Goal: Task Accomplishment & Management: Manage account settings

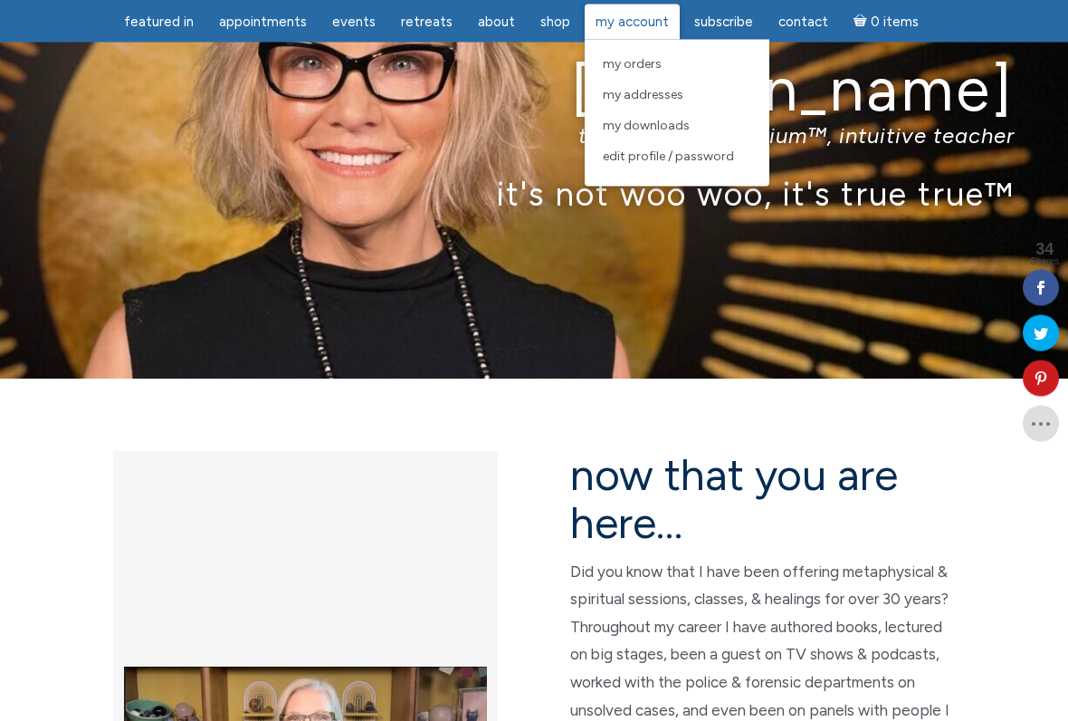
scroll to position [110, 0]
click at [635, 94] on span "My Addresses" at bounding box center [643, 94] width 81 height 15
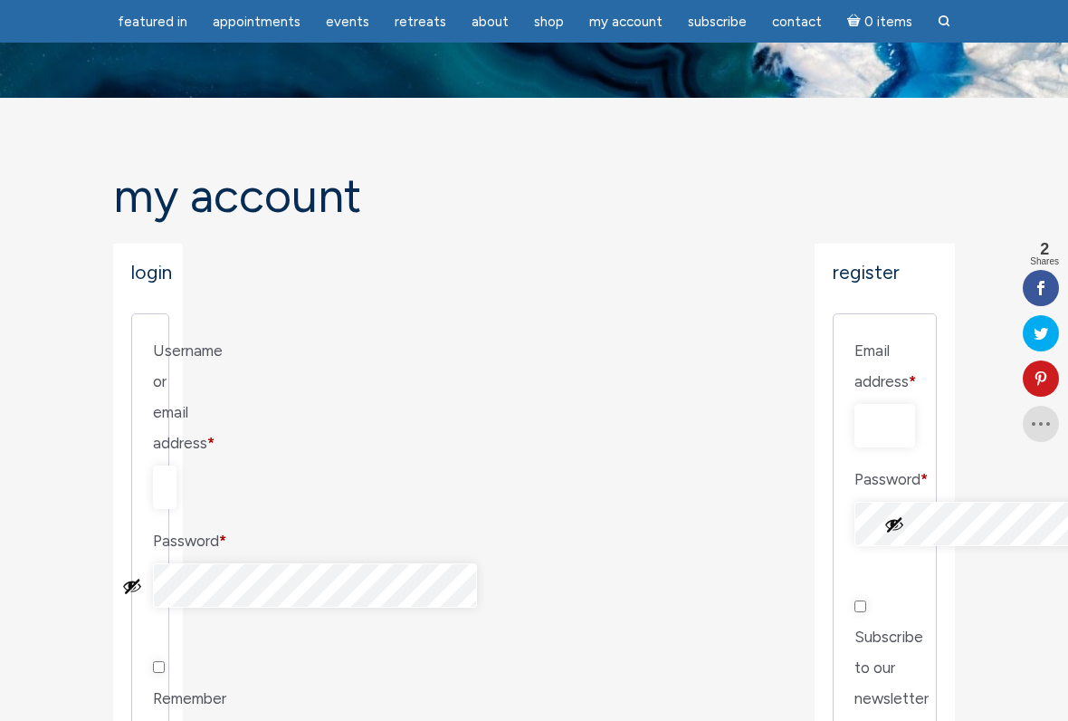
scroll to position [48, 0]
click at [177, 464] on input "Username or email address * Required" at bounding box center [165, 485] width 24 height 43
type input "Louise9clermont@gmail.com"
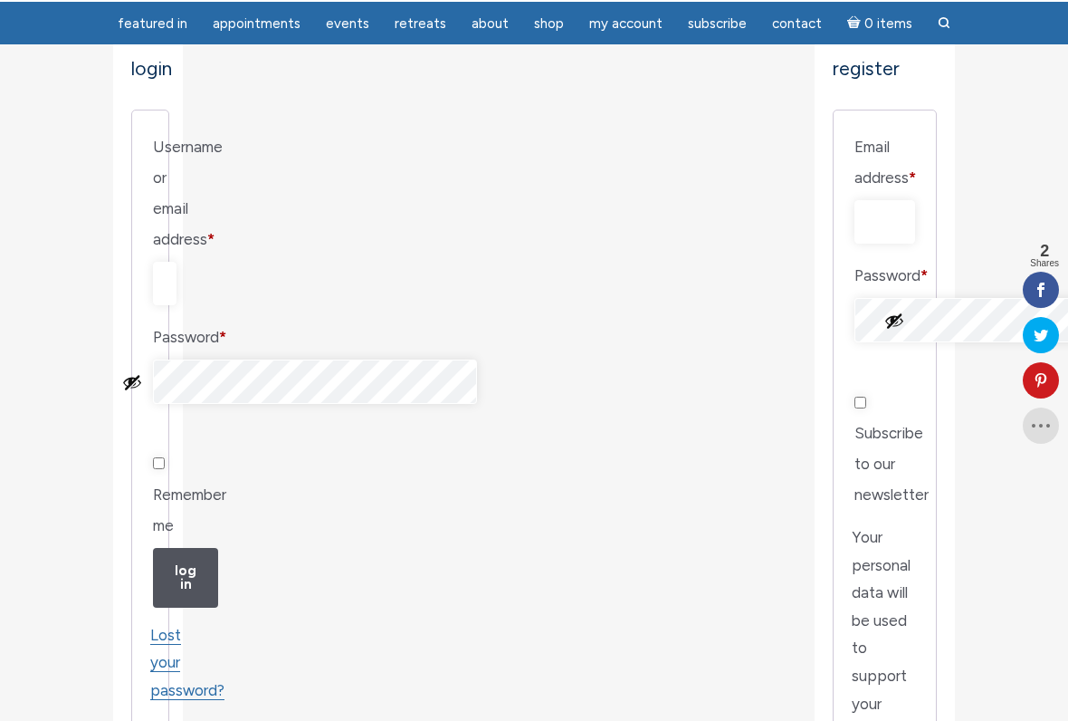
click at [165, 455] on input "Remember me" at bounding box center [159, 461] width 12 height 12
checkbox input "true"
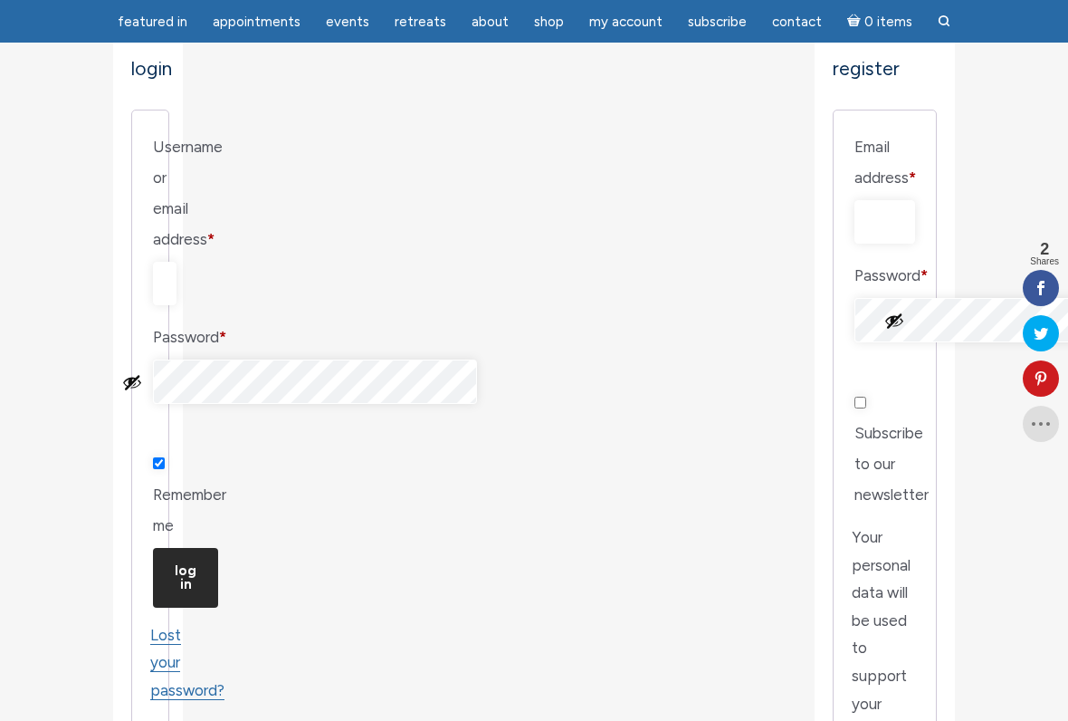
click at [197, 548] on button "Log in" at bounding box center [185, 578] width 65 height 60
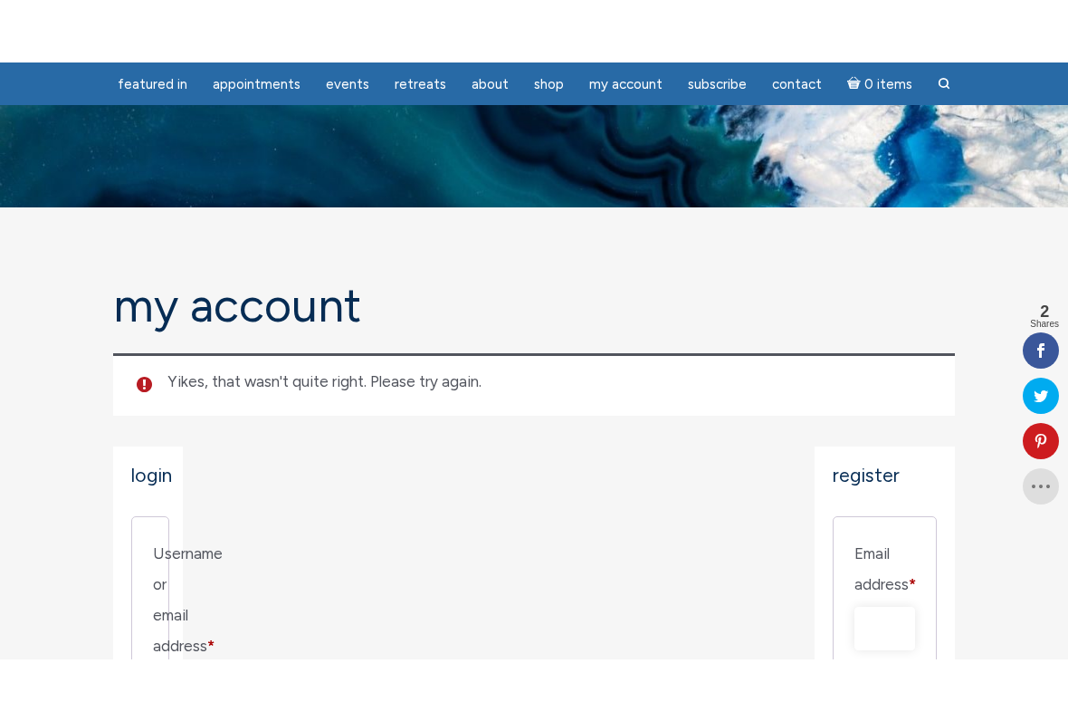
scroll to position [120, 0]
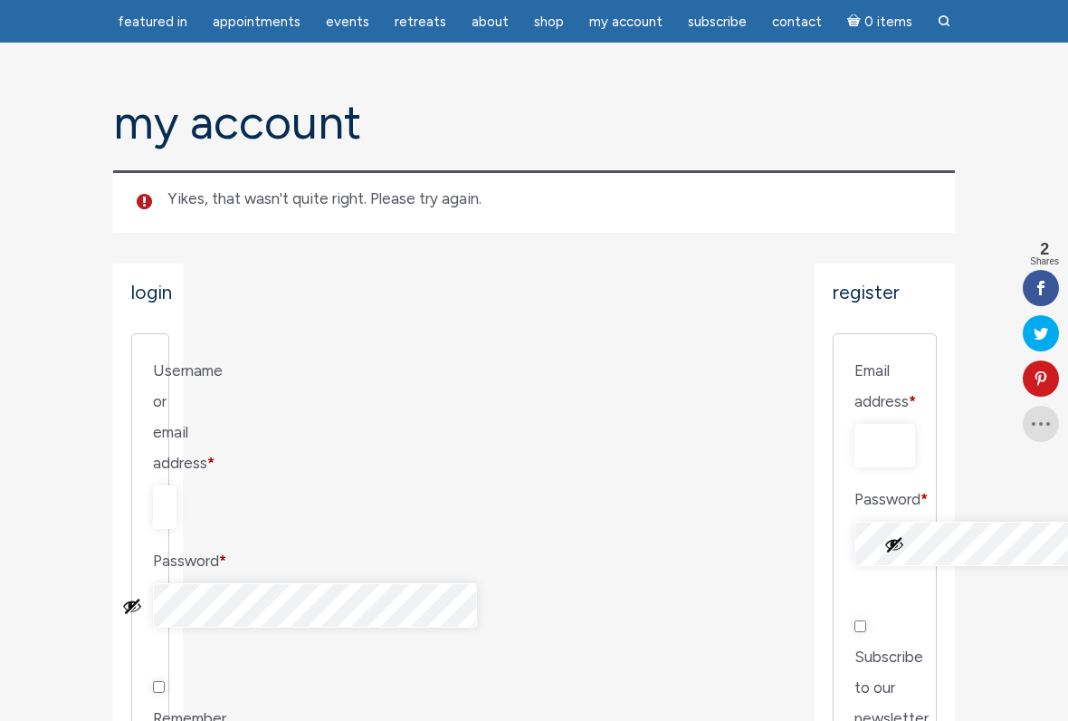
type input "louise9clermont@gmail.com"
click at [142, 596] on button "Show password" at bounding box center [132, 606] width 20 height 20
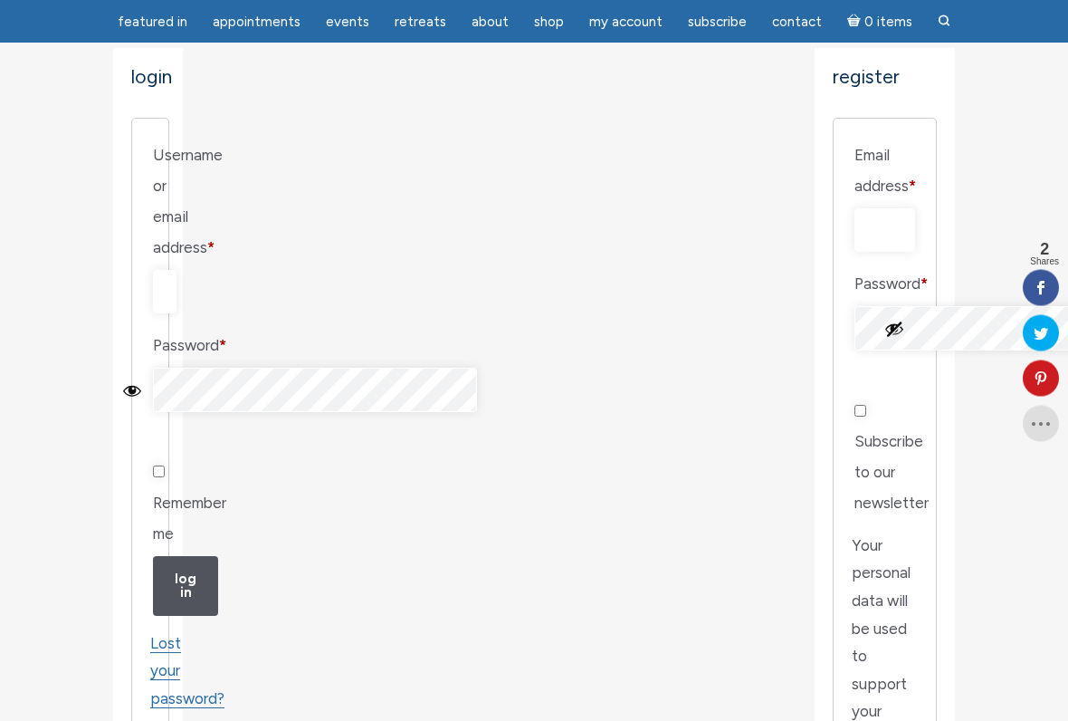
click at [165, 466] on input "Remember me" at bounding box center [159, 472] width 12 height 12
checkbox input "true"
click at [189, 556] on button "Log in" at bounding box center [185, 586] width 65 height 60
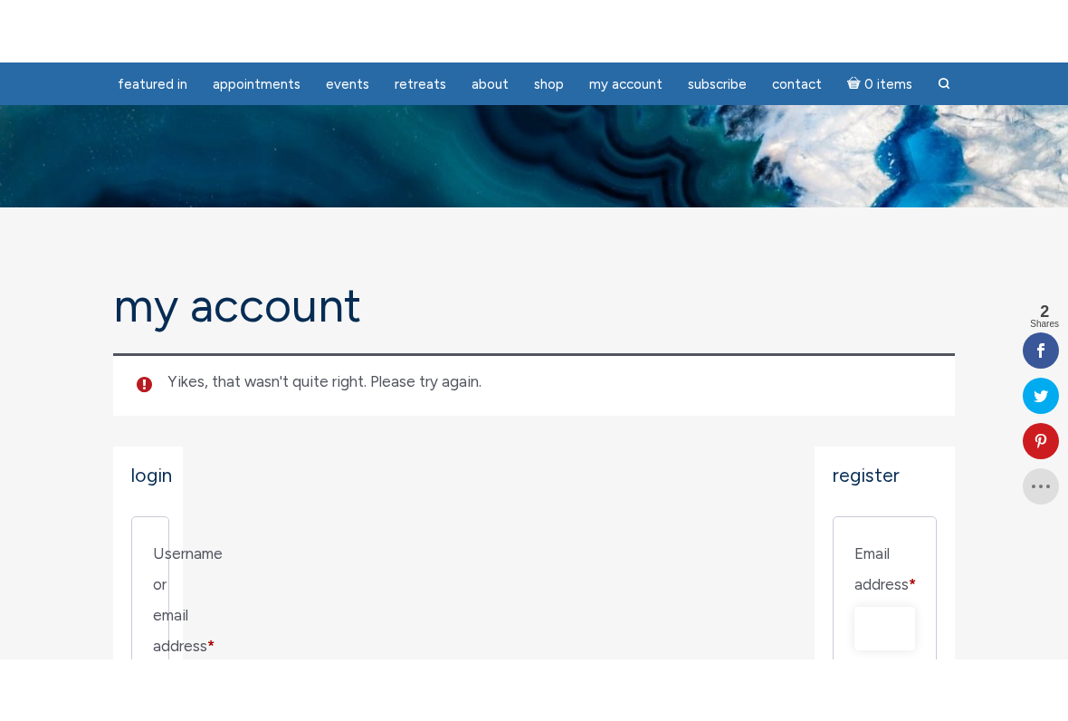
scroll to position [168, 0]
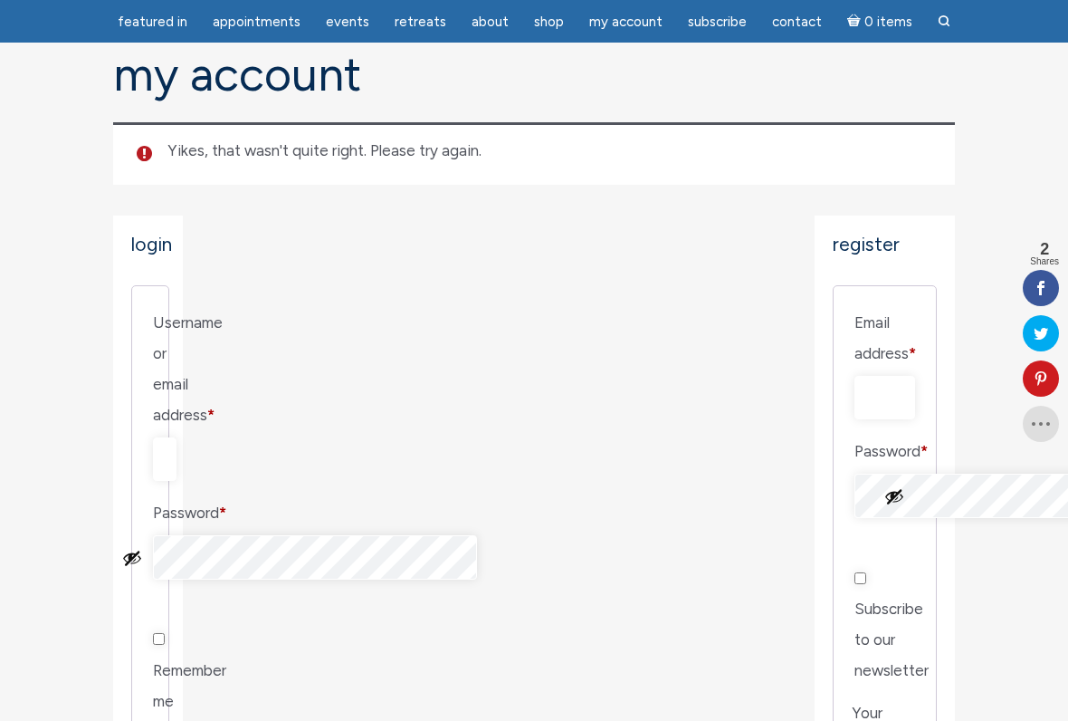
click at [142, 548] on button "Show password" at bounding box center [132, 558] width 20 height 20
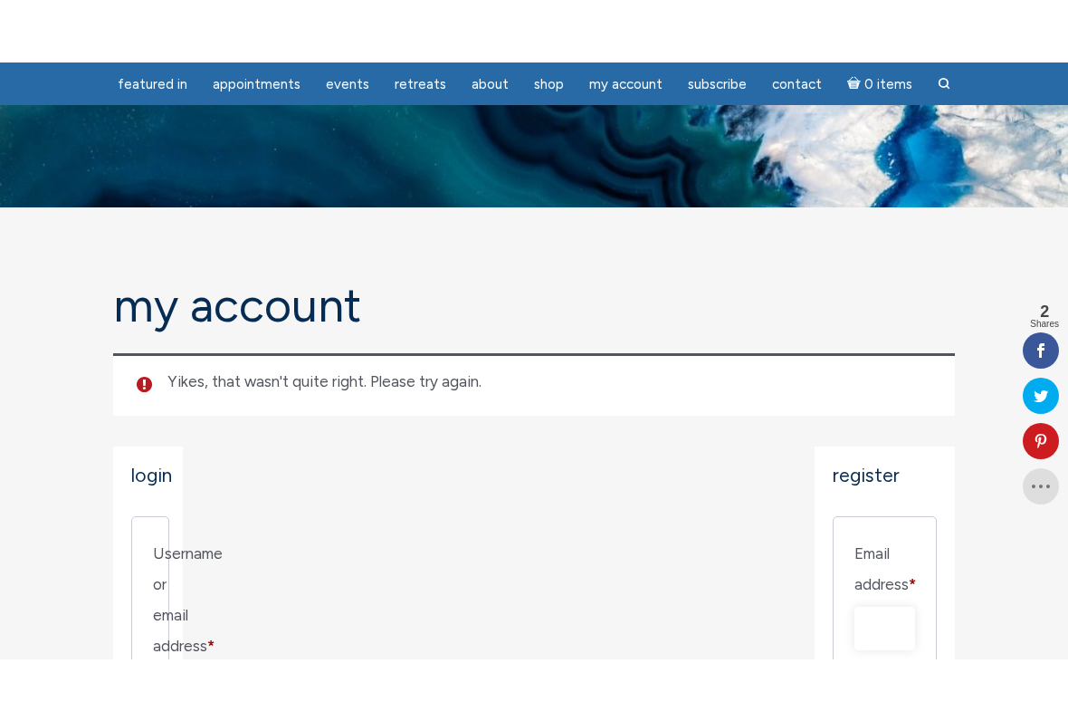
scroll to position [173, 0]
